Goal: Navigation & Orientation: Find specific page/section

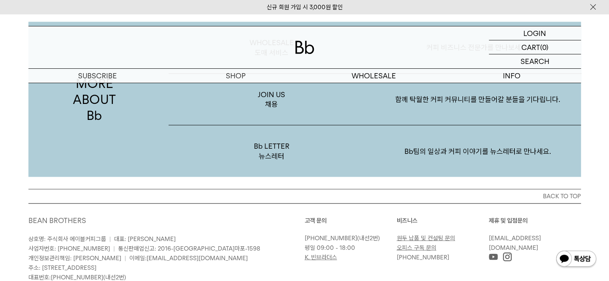
scroll to position [1558, 0]
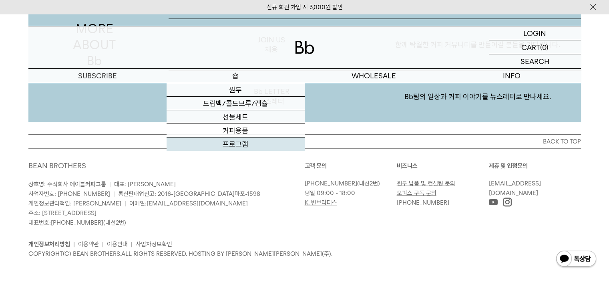
click at [236, 146] on link "프로그램" at bounding box center [236, 145] width 138 height 14
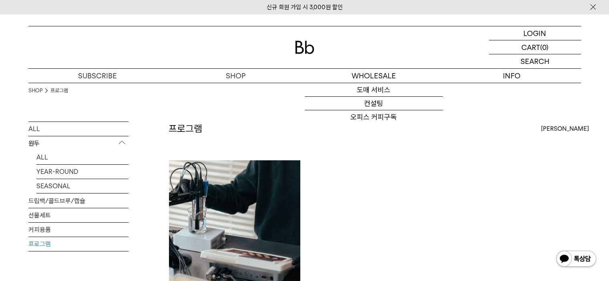
click at [316, 50] on div at bounding box center [304, 47] width 553 height 42
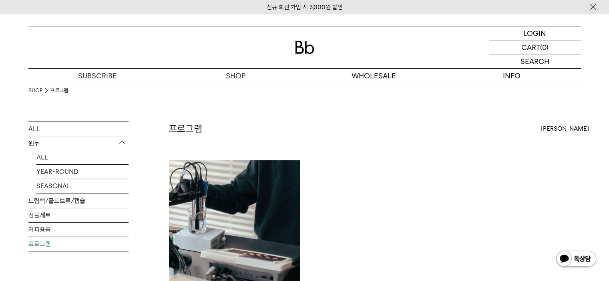
click at [311, 49] on img at bounding box center [304, 47] width 19 height 13
